Goal: Task Accomplishment & Management: Manage account settings

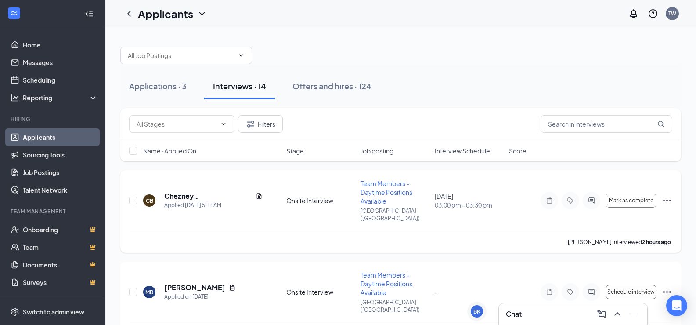
click at [669, 198] on icon "Ellipses" at bounding box center [667, 200] width 11 height 11
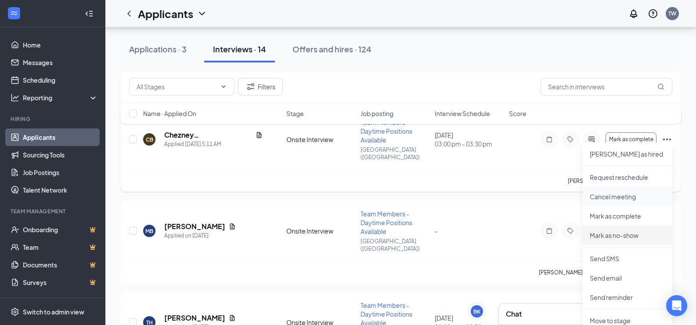
scroll to position [88, 0]
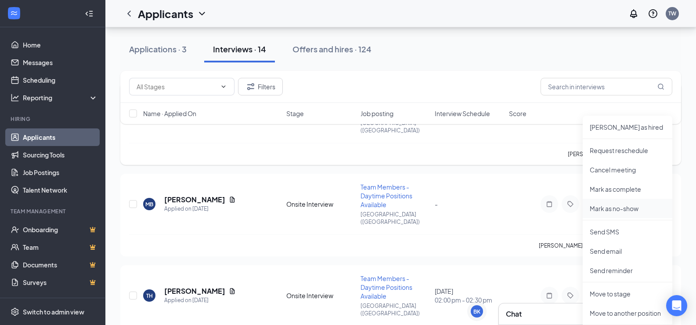
click at [629, 208] on p "Mark as no-show" at bounding box center [628, 208] width 76 height 9
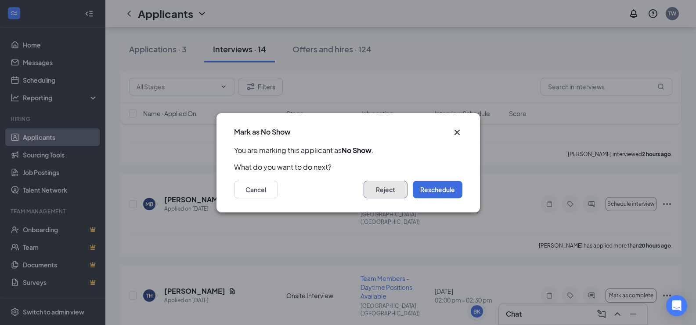
click at [380, 191] on button "Reject" at bounding box center [386, 190] width 44 height 18
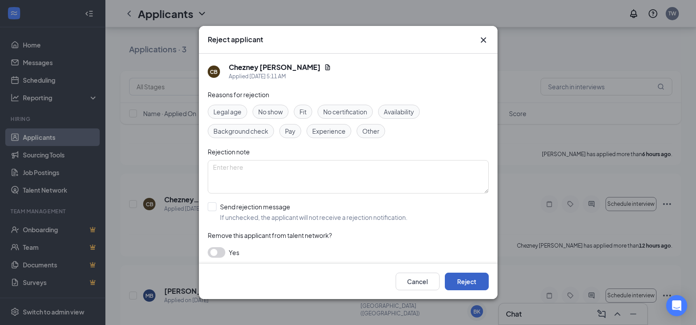
click at [463, 277] on button "Reject" at bounding box center [467, 281] width 44 height 18
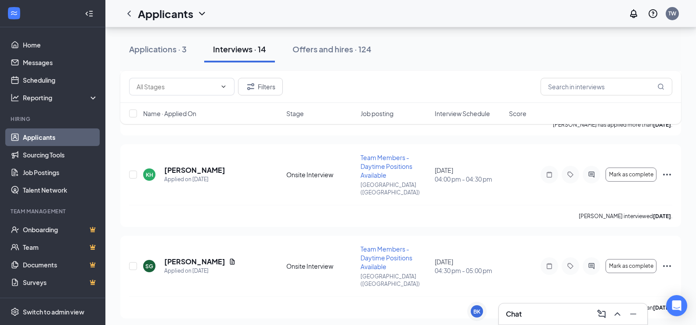
scroll to position [483, 0]
click at [666, 260] on icon "Ellipses" at bounding box center [667, 265] width 11 height 11
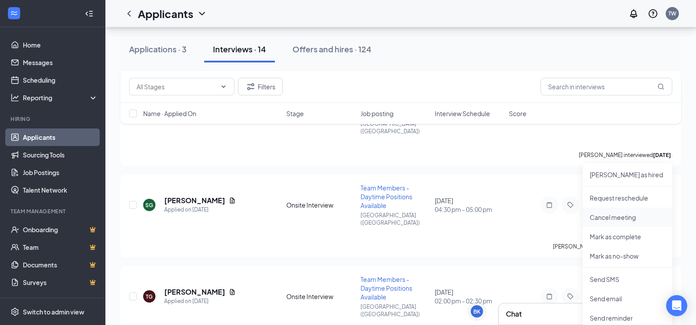
scroll to position [571, 0]
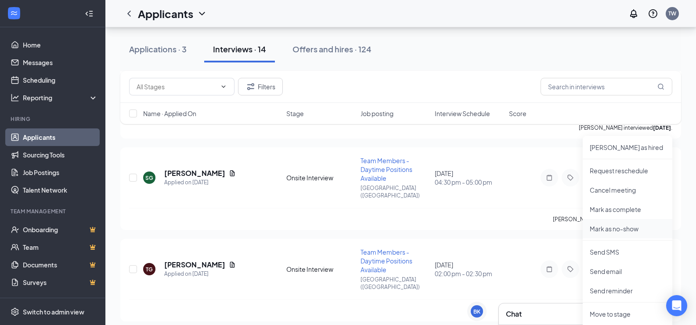
click at [629, 230] on p "Mark as no-show" at bounding box center [628, 228] width 76 height 9
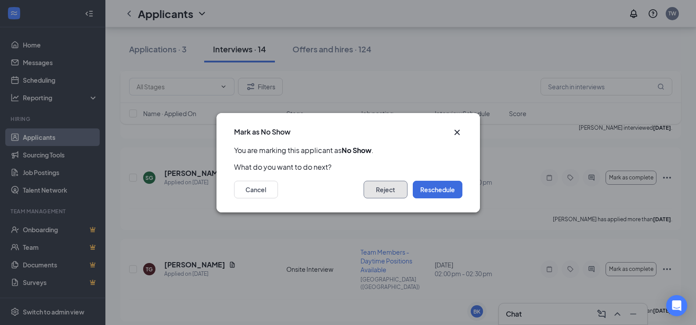
click at [395, 191] on button "Reject" at bounding box center [386, 190] width 44 height 18
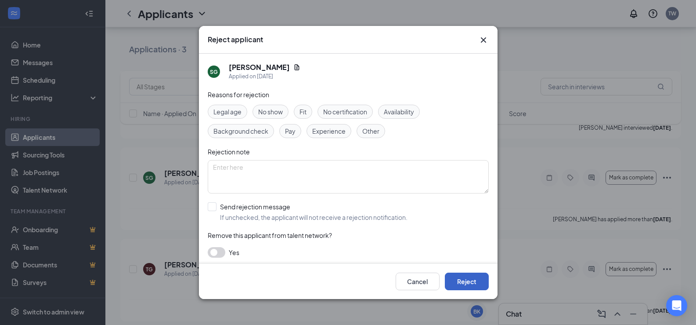
click at [469, 277] on button "Reject" at bounding box center [467, 281] width 44 height 18
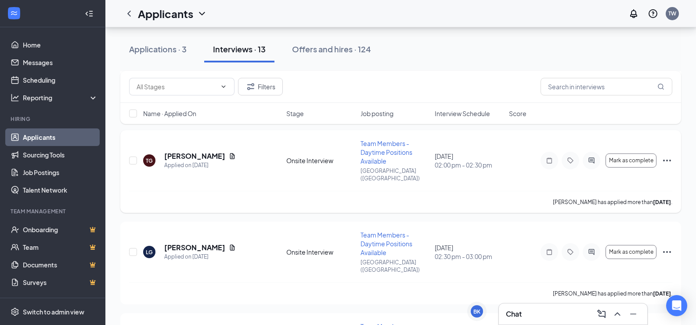
scroll to position [747, 0]
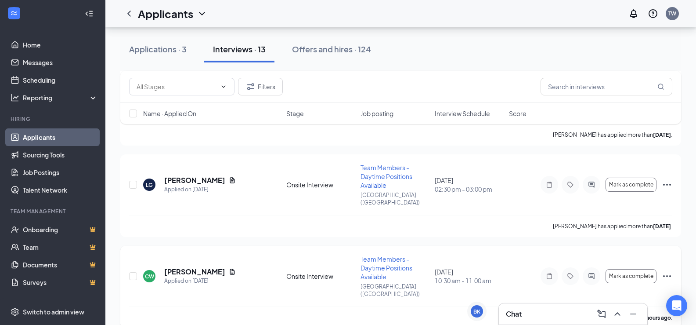
click at [670, 271] on icon "Ellipses" at bounding box center [667, 276] width 11 height 11
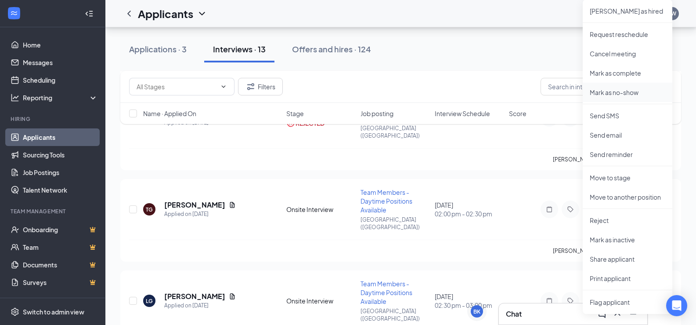
scroll to position [615, 0]
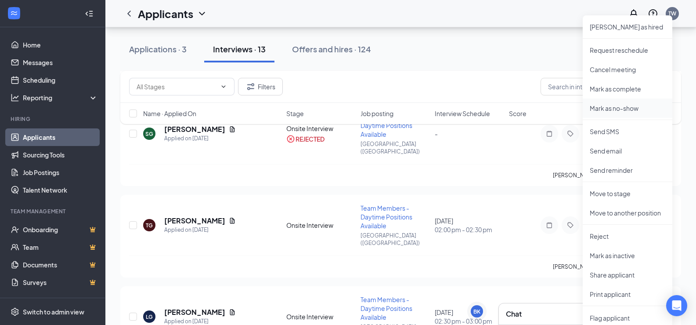
click at [626, 105] on p "Mark as no-show" at bounding box center [628, 108] width 76 height 9
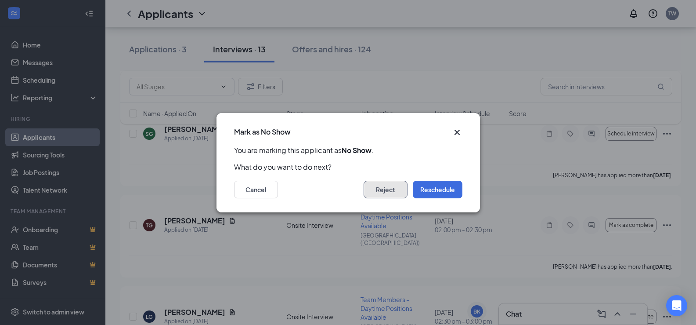
click at [396, 188] on button "Reject" at bounding box center [386, 190] width 44 height 18
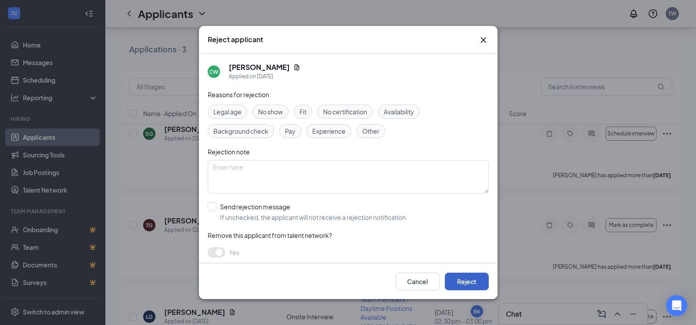
click at [460, 282] on button "Reject" at bounding box center [467, 281] width 44 height 18
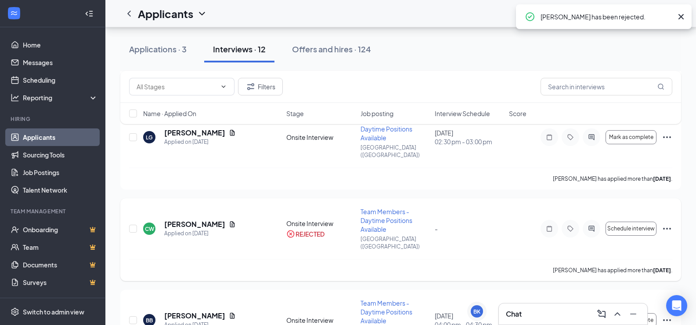
scroll to position [770, 0]
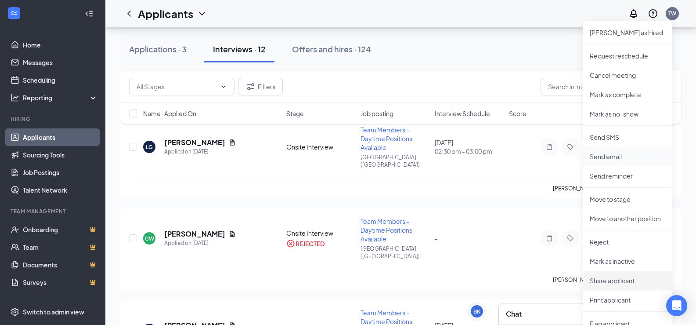
scroll to position [682, 0]
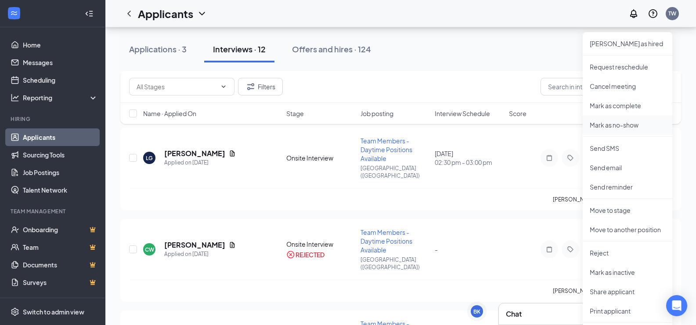
click at [634, 125] on p "Mark as no-show" at bounding box center [628, 124] width 76 height 9
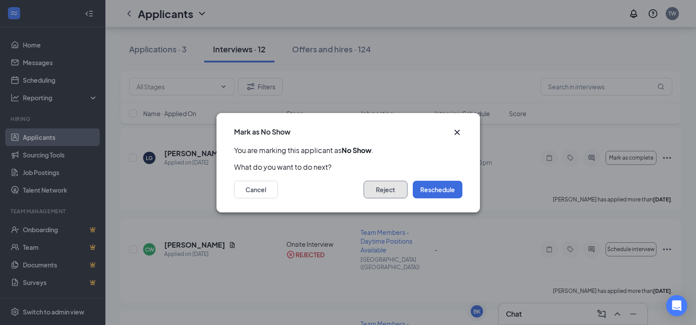
click at [385, 189] on button "Reject" at bounding box center [386, 190] width 44 height 18
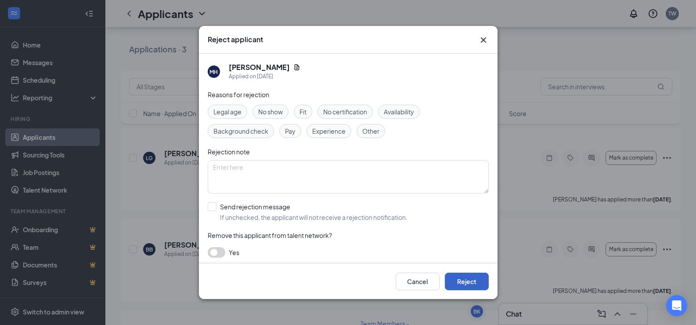
click at [465, 279] on button "Reject" at bounding box center [467, 281] width 44 height 18
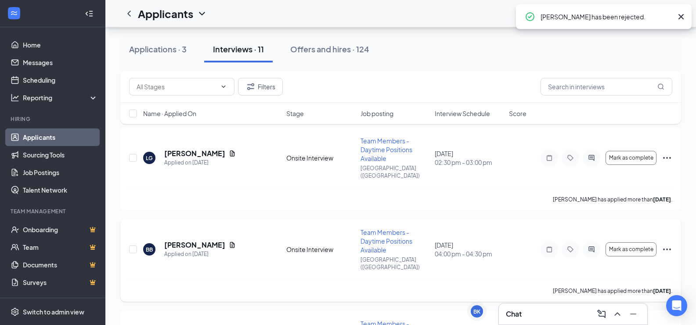
scroll to position [770, 0]
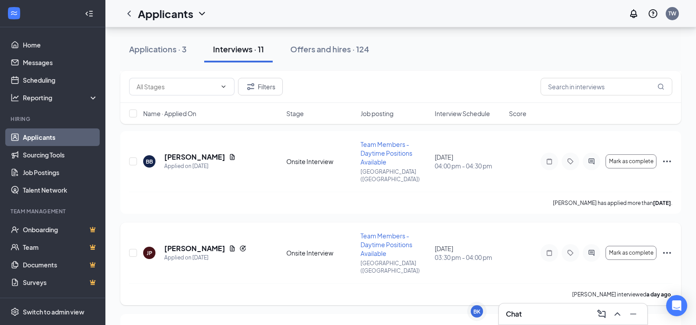
click at [665, 247] on icon "Ellipses" at bounding box center [667, 252] width 11 height 11
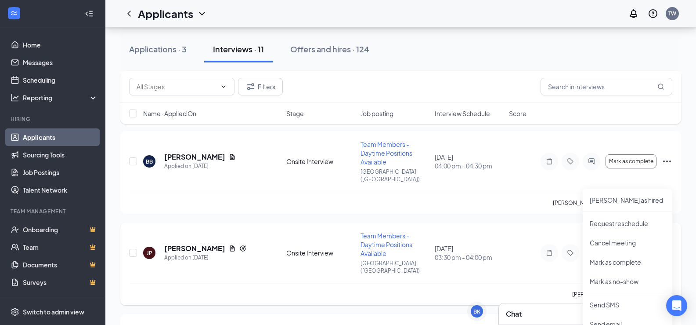
click at [468, 283] on div "[PERSON_NAME] interviewed a day ago ." at bounding box center [400, 294] width 543 height 22
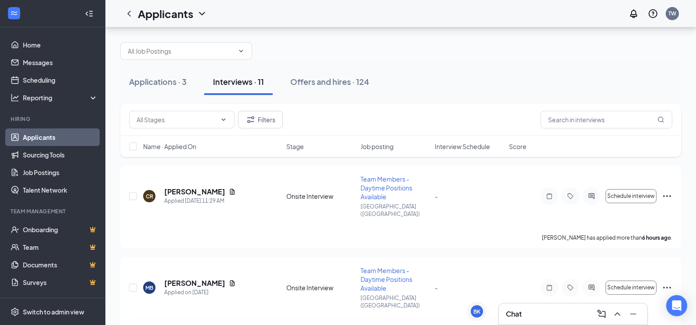
scroll to position [0, 0]
